Goal: Information Seeking & Learning: Learn about a topic

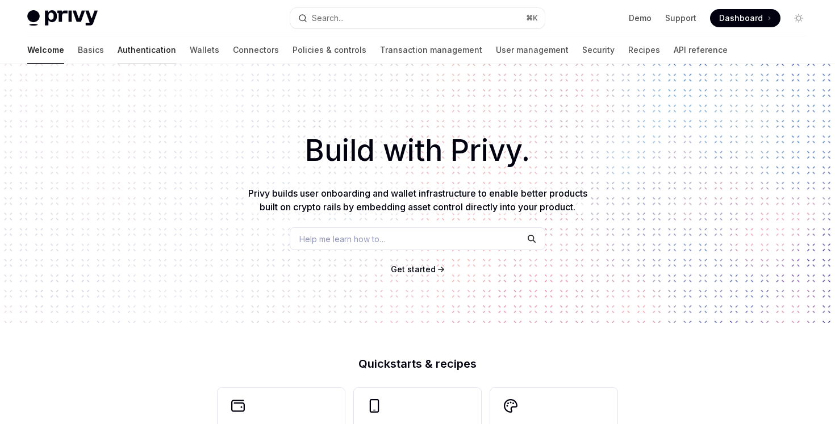
click at [118, 50] on link "Authentication" at bounding box center [147, 49] width 58 height 27
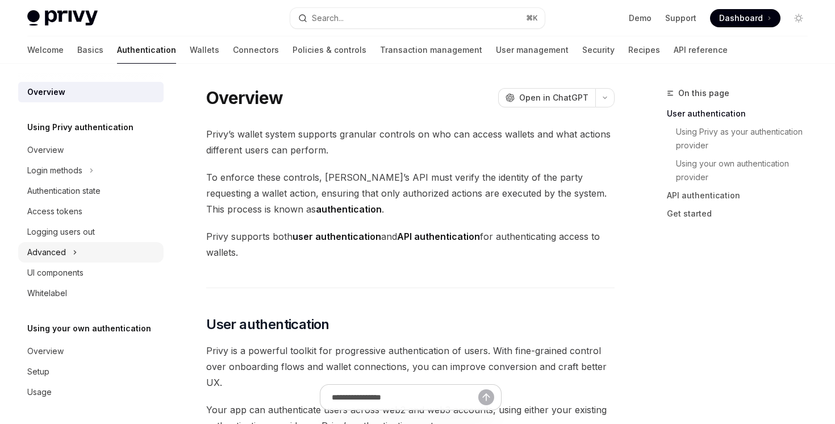
scroll to position [1, 0]
click at [84, 345] on div "Overview" at bounding box center [91, 350] width 129 height 14
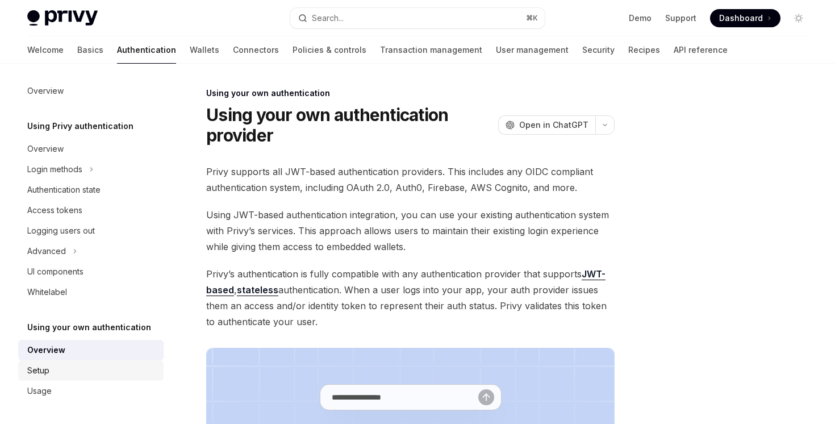
click at [86, 371] on div "Setup" at bounding box center [91, 370] width 129 height 14
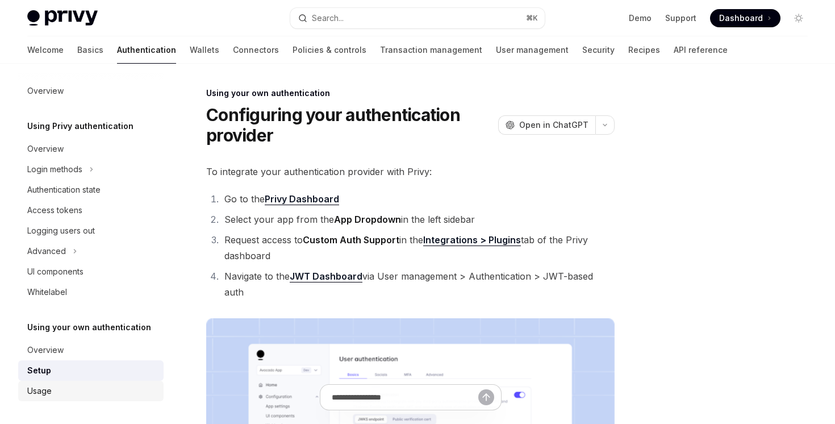
click at [83, 386] on div "Usage" at bounding box center [91, 391] width 129 height 14
type textarea "*"
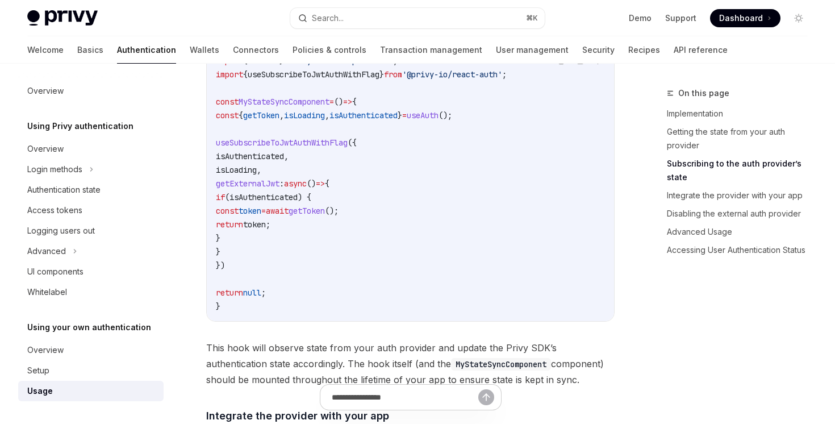
scroll to position [637, 0]
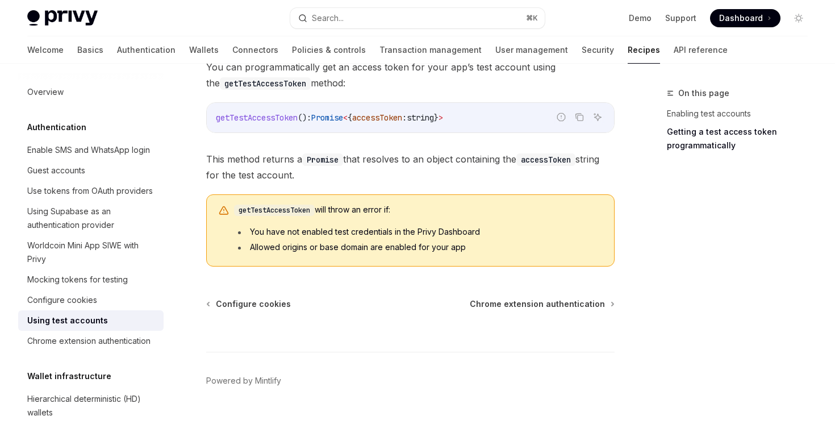
scroll to position [770, 0]
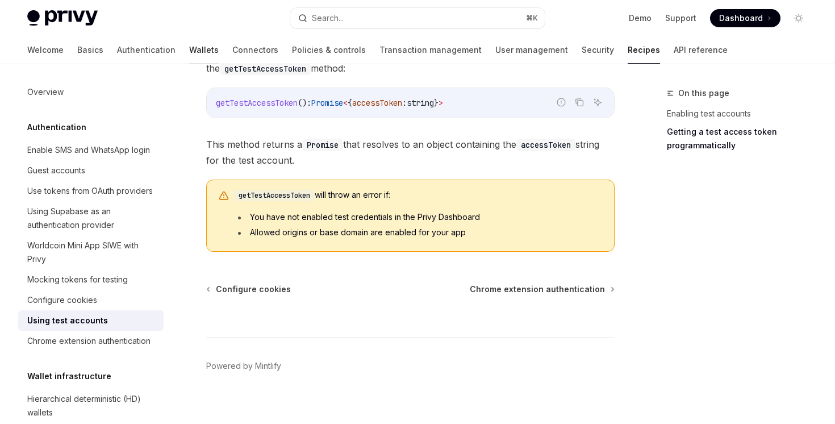
click at [189, 56] on link "Wallets" at bounding box center [204, 49] width 30 height 27
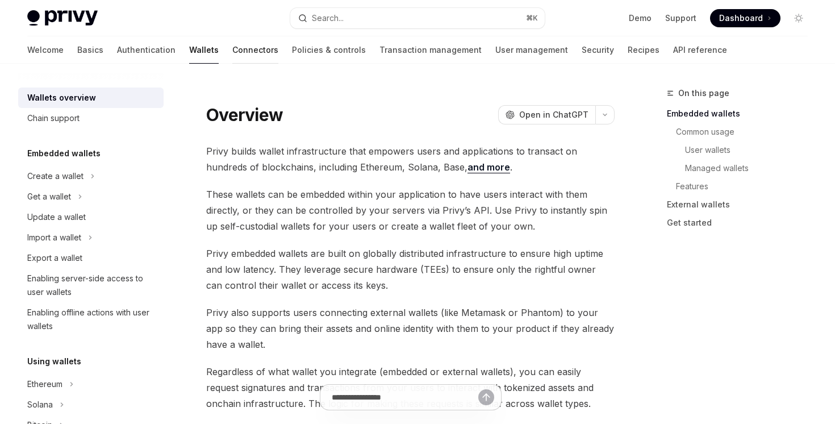
click at [232, 43] on link "Connectors" at bounding box center [255, 49] width 46 height 27
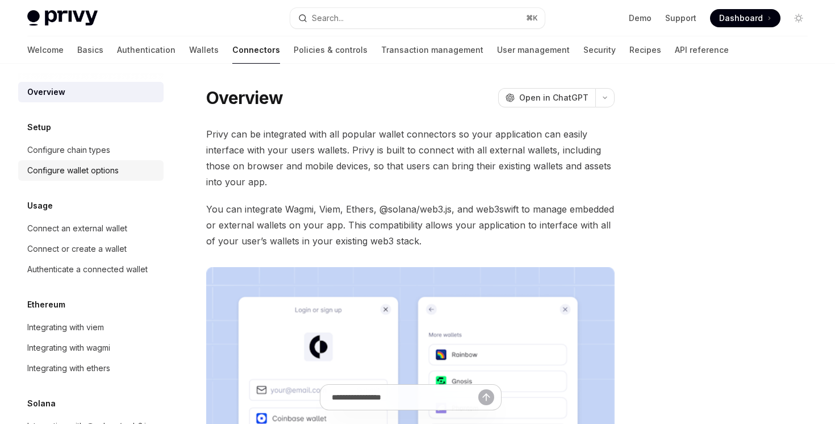
click at [97, 170] on div "Configure wallet options" at bounding box center [72, 171] width 91 height 14
type textarea "*"
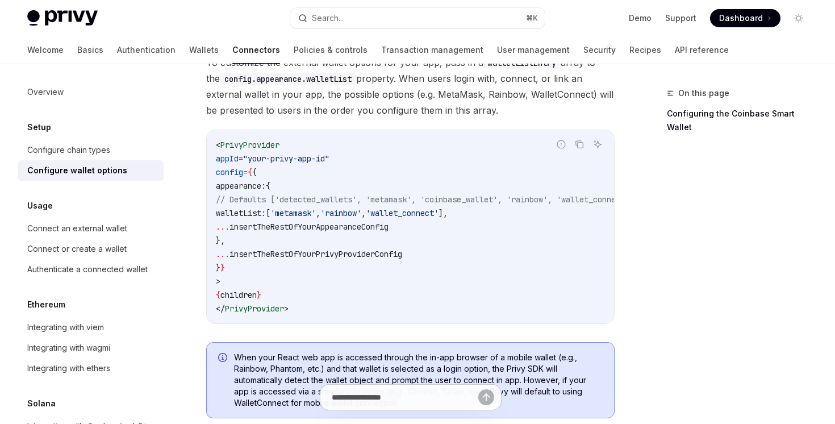
scroll to position [49, 0]
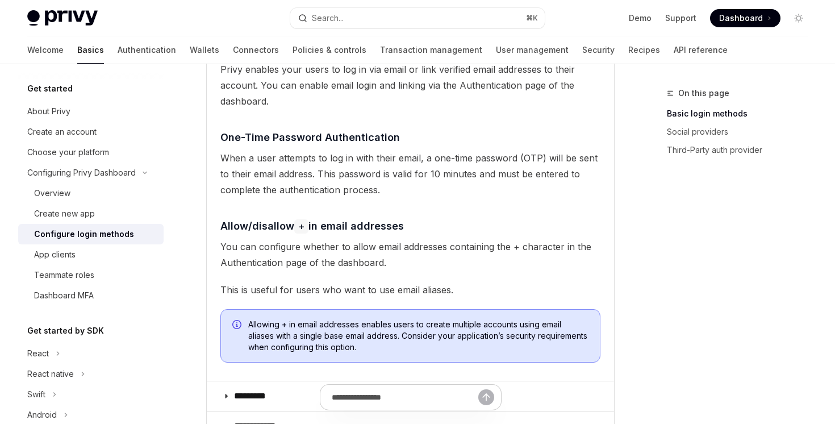
scroll to position [292, 0]
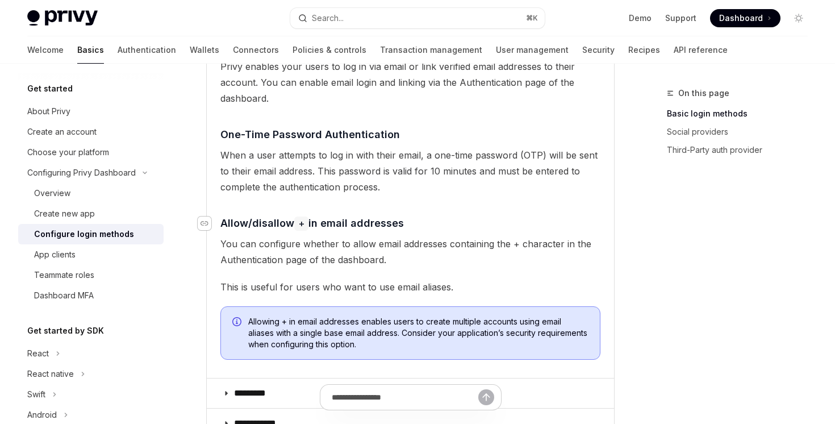
click at [210, 225] on div "Navigate to header" at bounding box center [205, 223] width 14 height 14
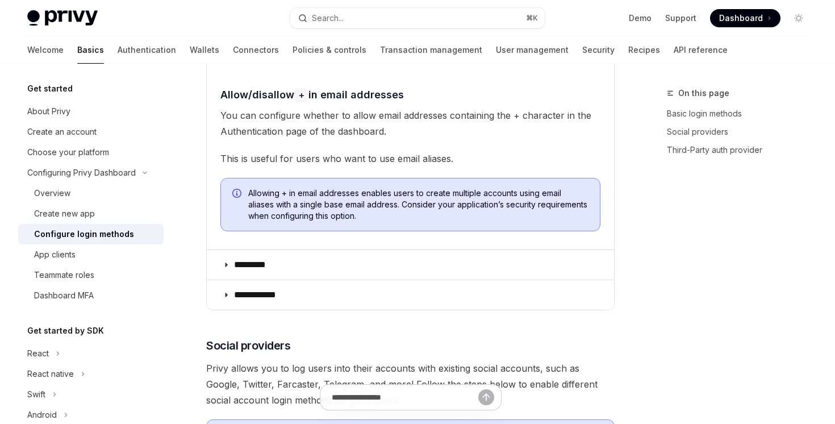
scroll to position [421, 0]
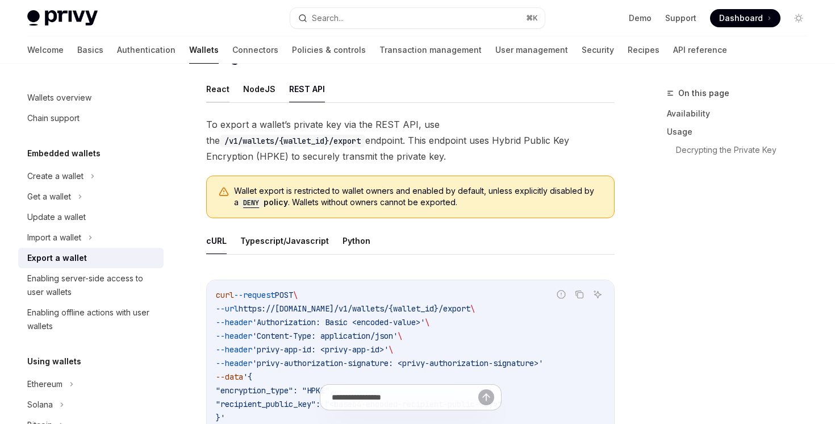
click at [211, 94] on button "React" at bounding box center [217, 89] width 23 height 27
type textarea "*"
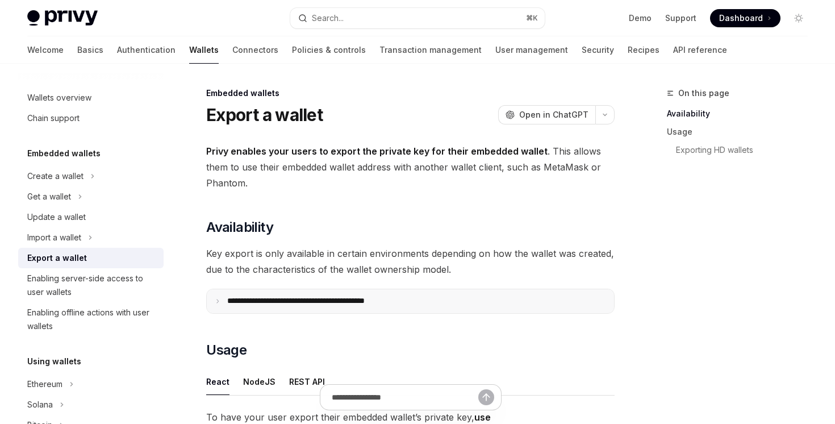
click at [318, 304] on p "**********" at bounding box center [320, 301] width 187 height 10
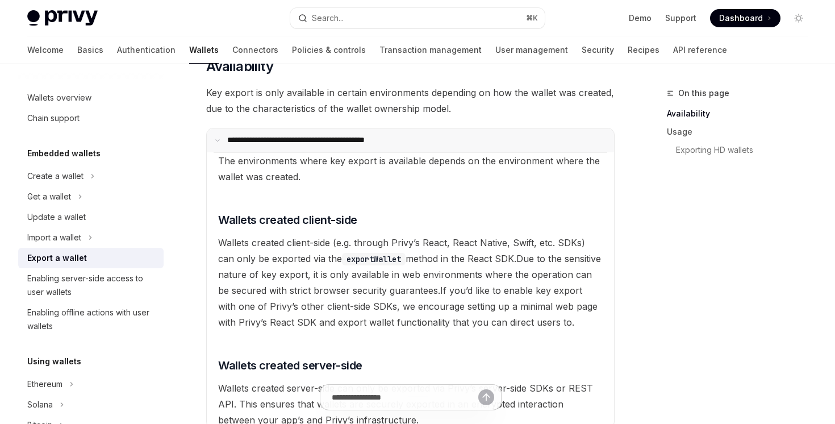
scroll to position [286, 0]
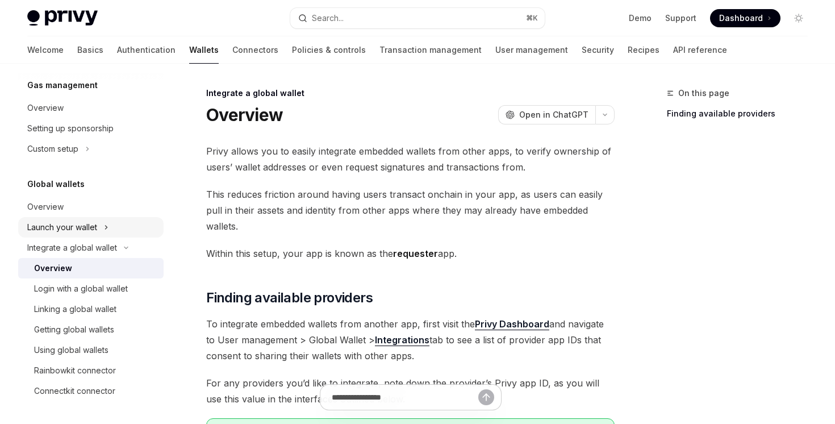
click at [119, 225] on div "Launch your wallet" at bounding box center [90, 227] width 145 height 20
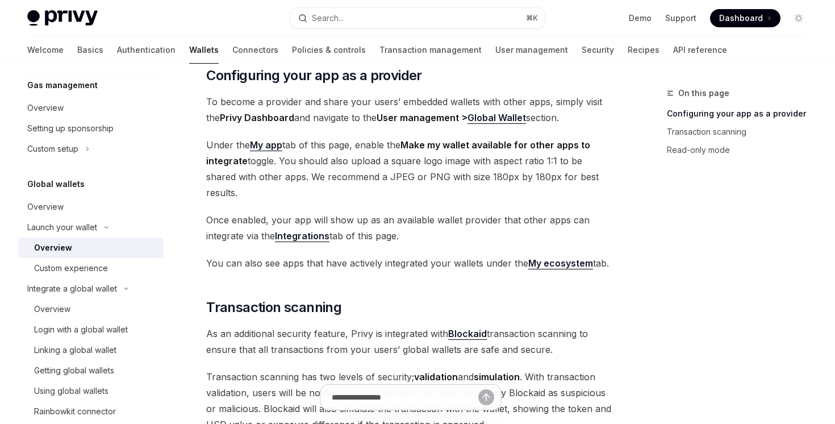
scroll to position [264, 0]
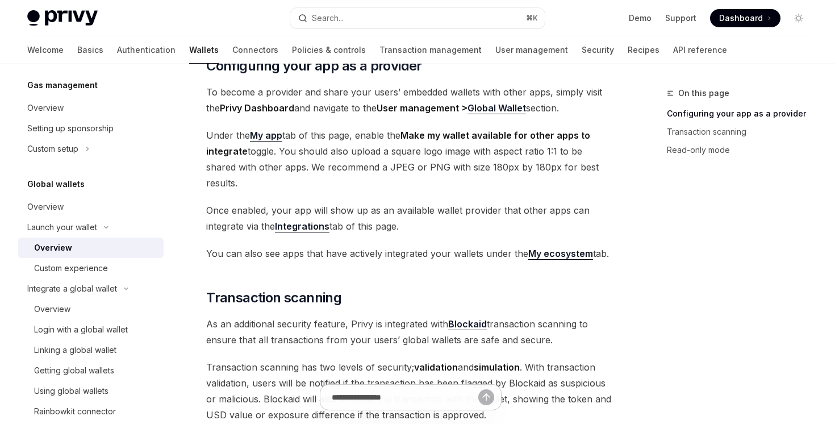
click at [305, 220] on strong "Integrations" at bounding box center [302, 225] width 55 height 11
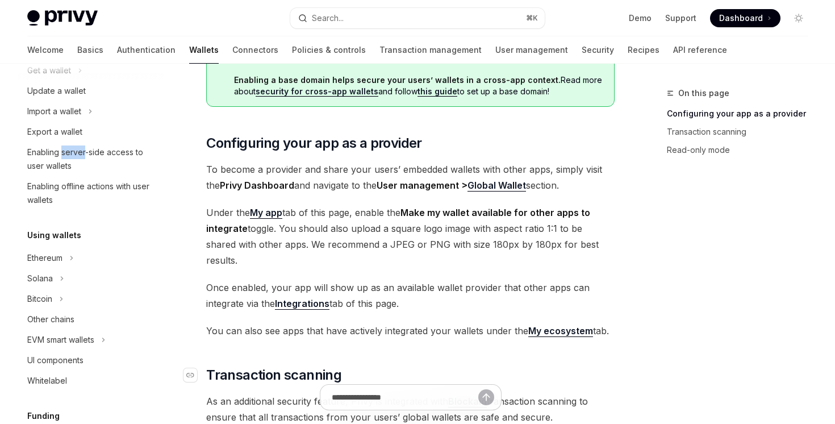
scroll to position [174, 0]
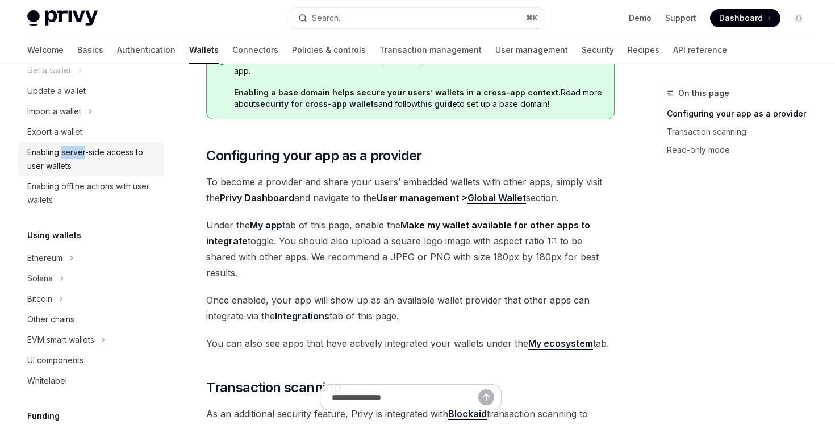
click at [132, 157] on div "Enabling server-side access to user wallets" at bounding box center [91, 158] width 129 height 27
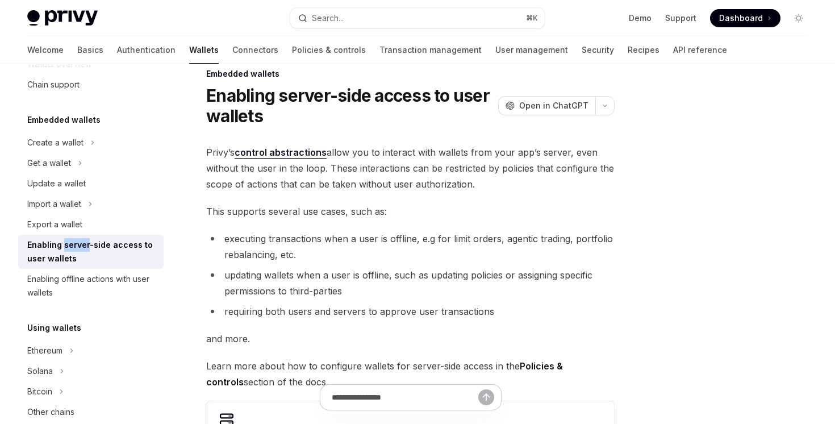
scroll to position [22, 0]
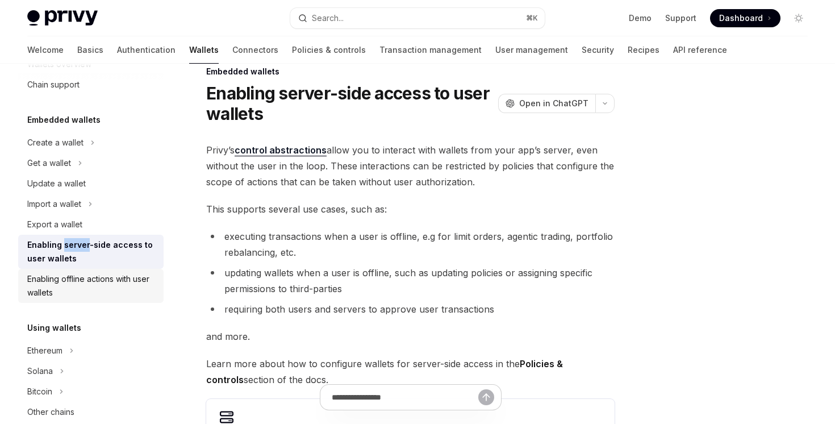
click at [81, 298] on div "Enabling offline actions with user wallets" at bounding box center [91, 285] width 129 height 27
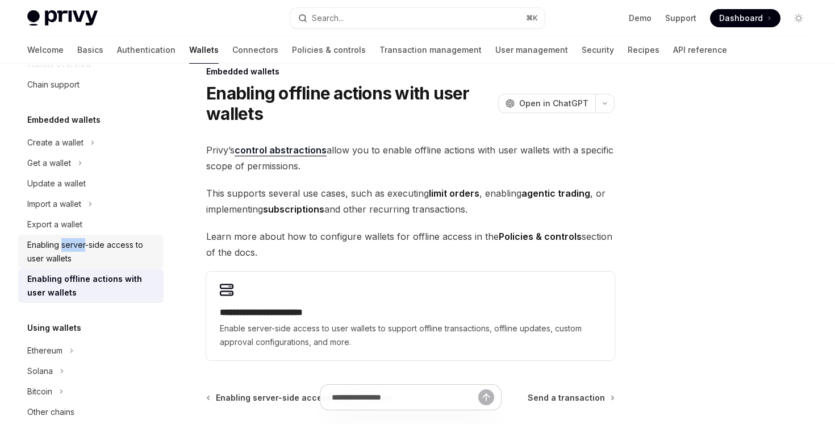
click at [108, 257] on div "Enabling server-side access to user wallets" at bounding box center [91, 251] width 129 height 27
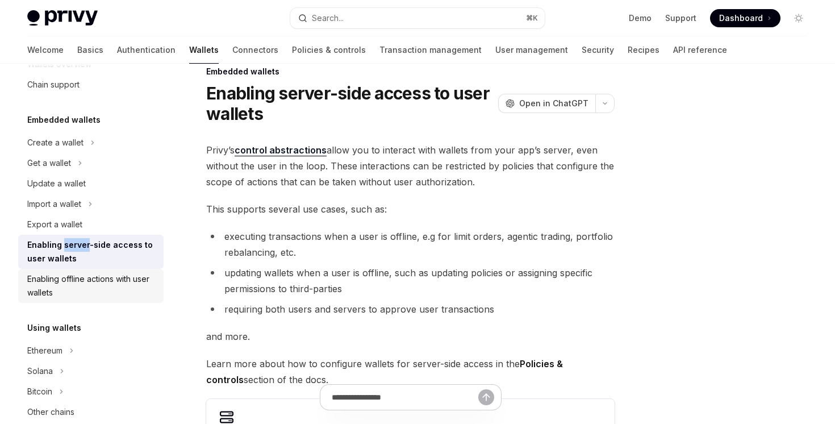
click at [106, 283] on div "Enabling offline actions with user wallets" at bounding box center [91, 285] width 129 height 27
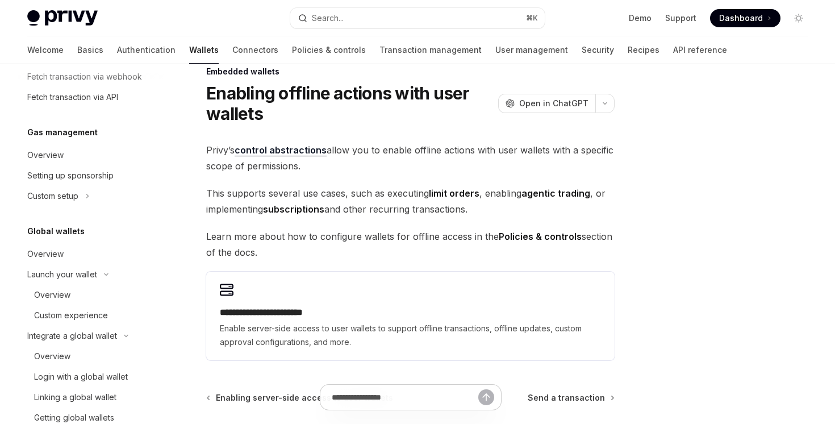
scroll to position [736, 0]
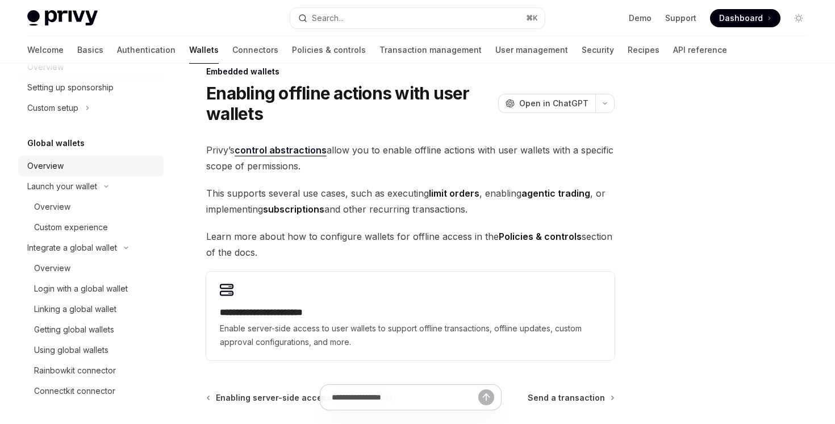
click at [101, 162] on div "Overview" at bounding box center [91, 166] width 129 height 14
type textarea "*"
